Goal: Transaction & Acquisition: Obtain resource

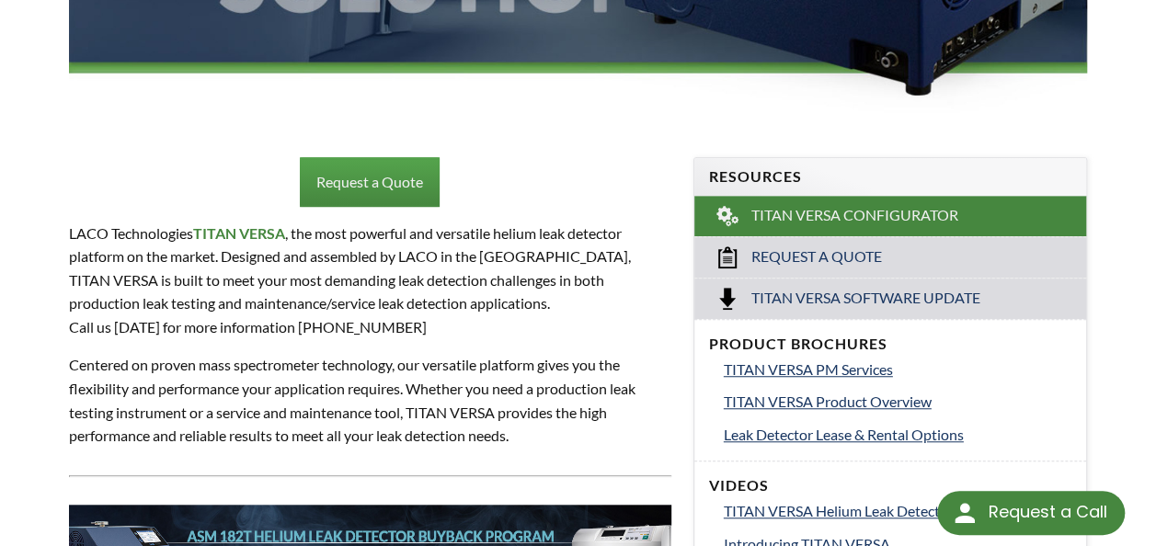
scroll to position [552, 0]
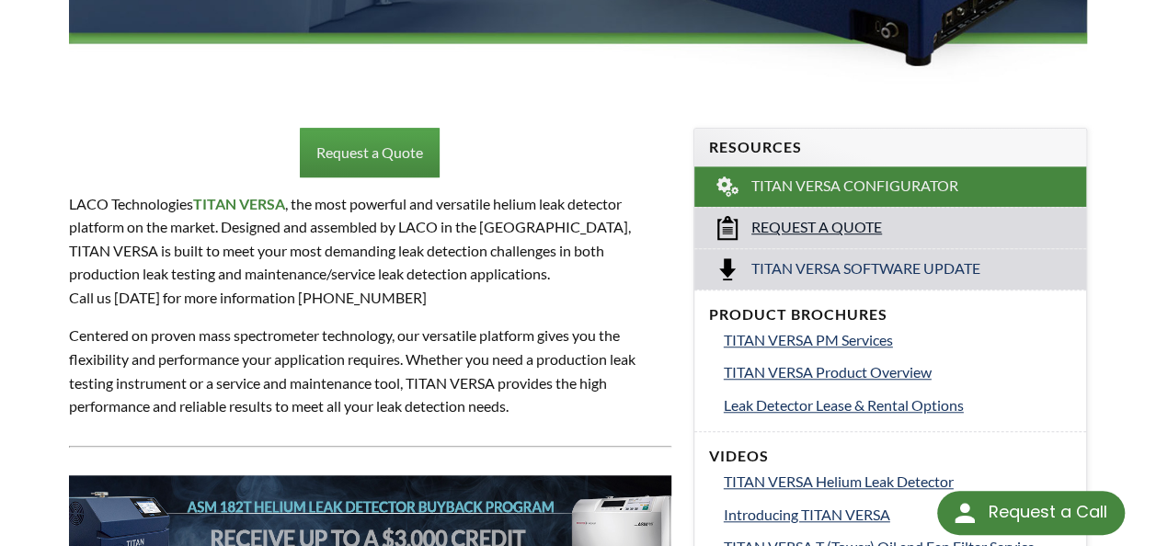
click at [785, 218] on span "Request a Quote" at bounding box center [817, 227] width 131 height 19
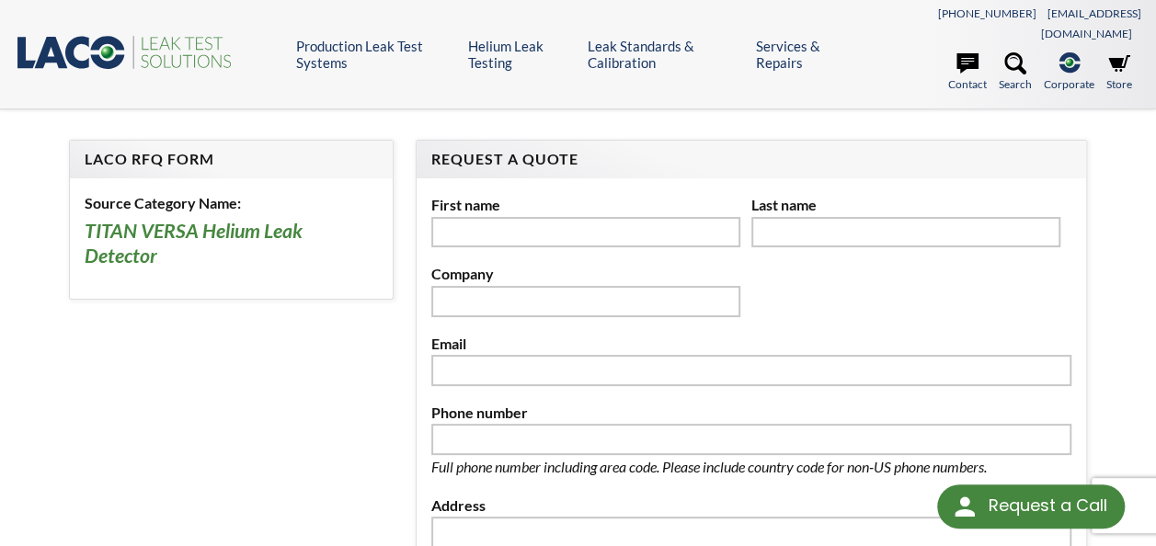
select select "Language Translate Widget"
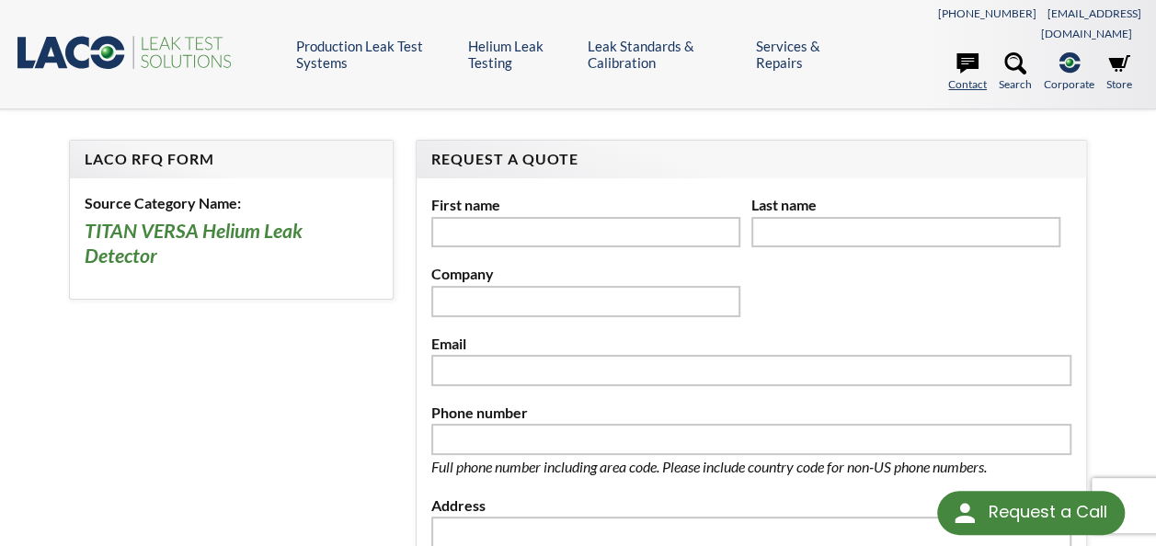
click at [964, 52] on icon at bounding box center [968, 63] width 22 height 22
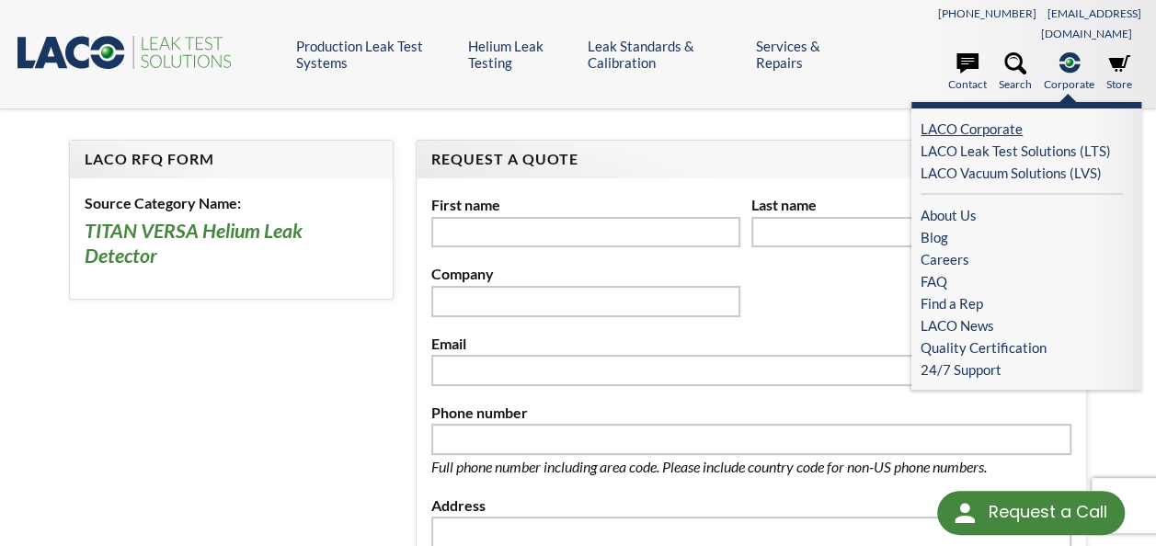
click at [981, 118] on link "LACO Corporate" at bounding box center [1022, 129] width 202 height 22
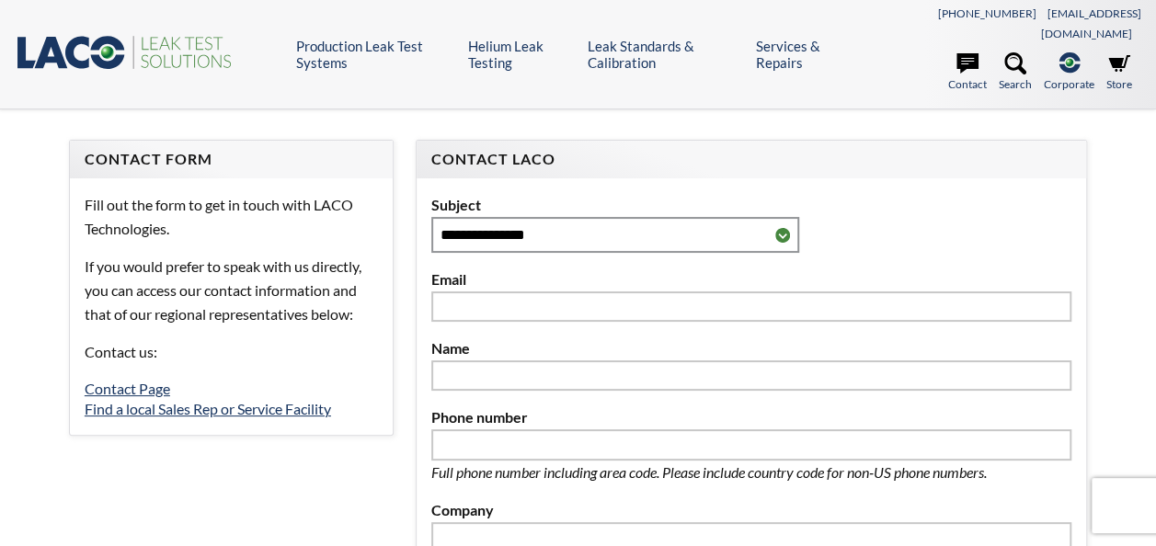
select select "Language Translate Widget"
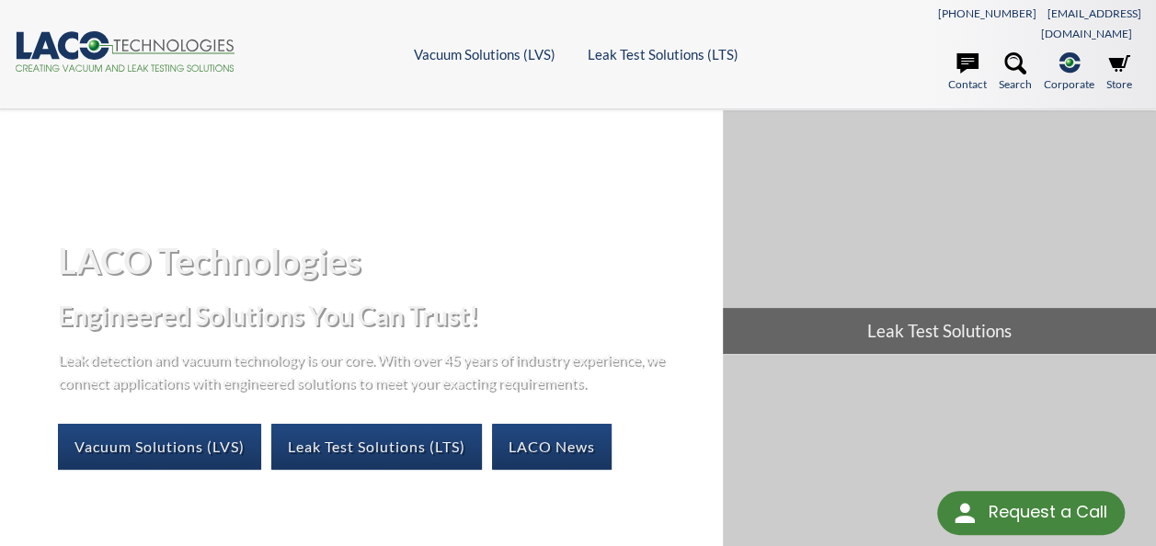
select select "Language Translate Widget"
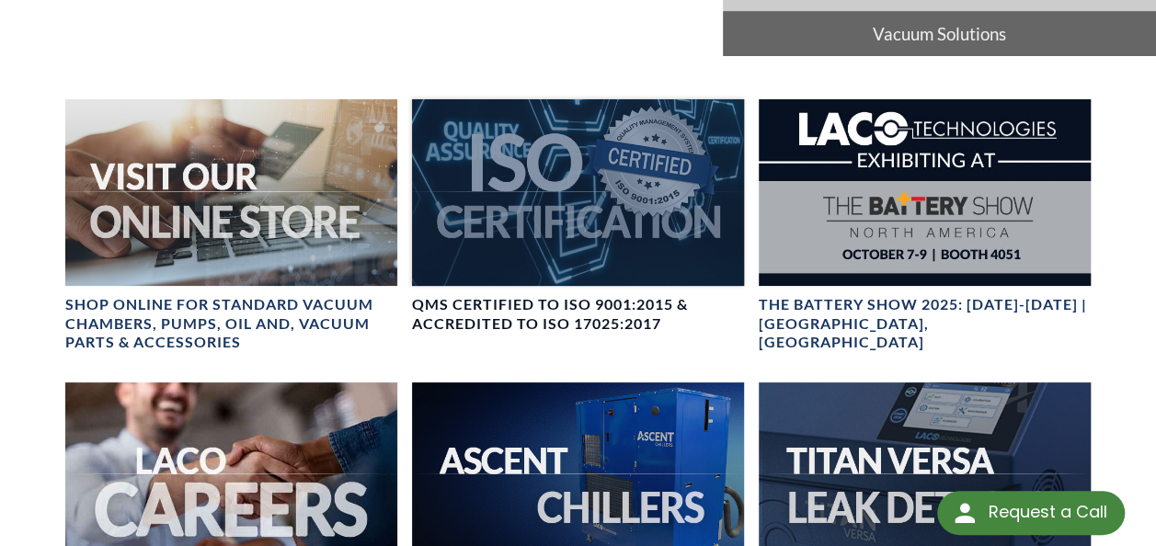
scroll to position [736, 0]
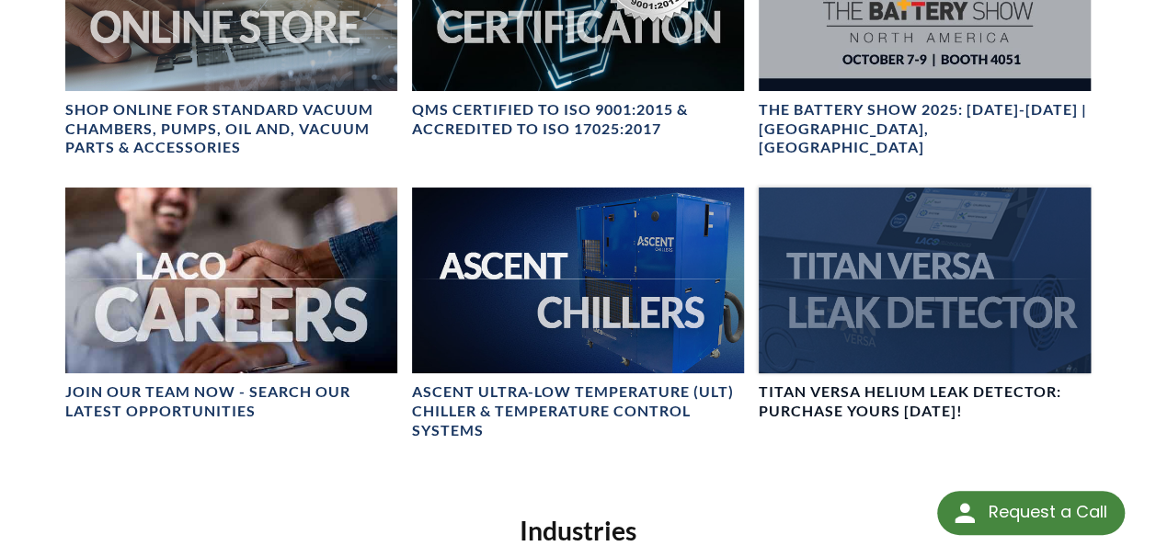
click at [861, 236] on div at bounding box center [925, 281] width 332 height 187
